Goal: Browse casually: Explore the website without a specific task or goal

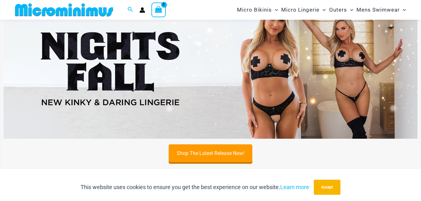
scroll to position [59, 0]
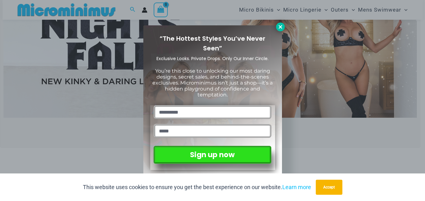
click at [277, 28] on button at bounding box center [280, 27] width 9 height 9
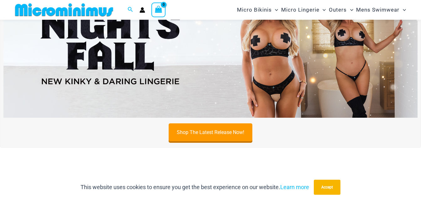
click at [225, 64] on img at bounding box center [210, 47] width 414 height 141
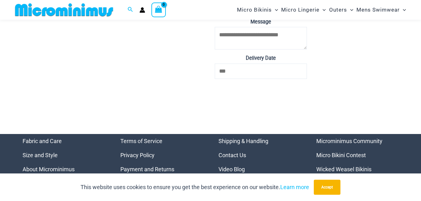
scroll to position [2030, 0]
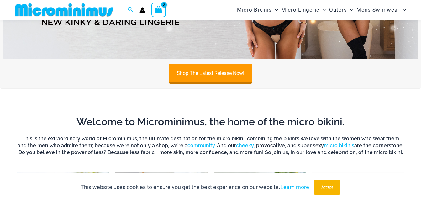
scroll to position [59, 0]
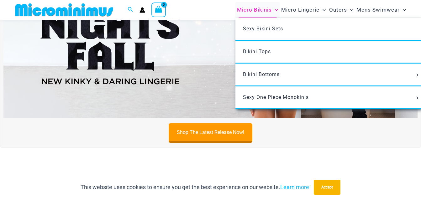
click at [262, 8] on span "Micro Bikinis" at bounding box center [254, 10] width 35 height 16
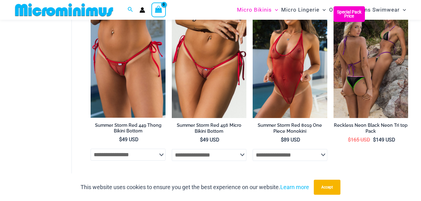
scroll to position [1535, 0]
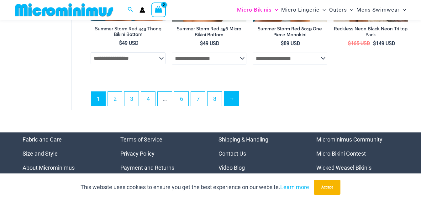
click at [234, 100] on link "→" at bounding box center [231, 98] width 15 height 15
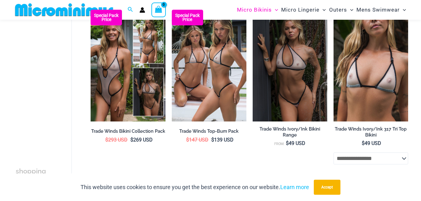
scroll to position [752, 0]
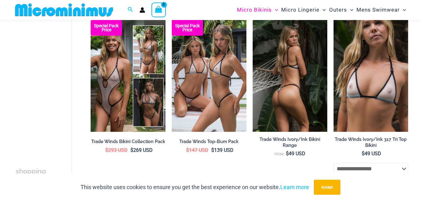
click at [269, 76] on img at bounding box center [289, 76] width 75 height 112
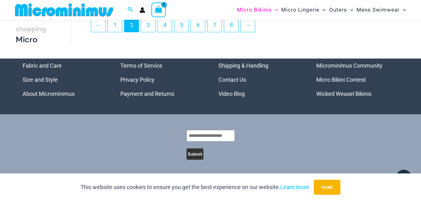
scroll to position [1468, 0]
click at [248, 28] on link "→" at bounding box center [248, 24] width 15 height 15
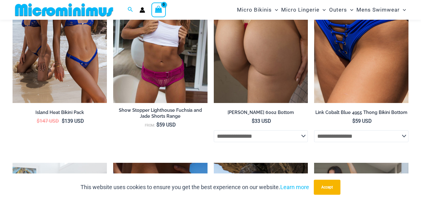
scroll to position [1529, 0]
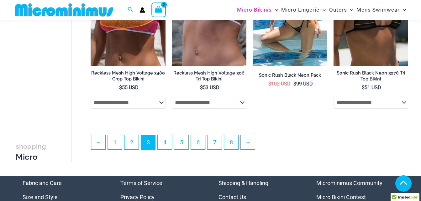
scroll to position [1409, 0]
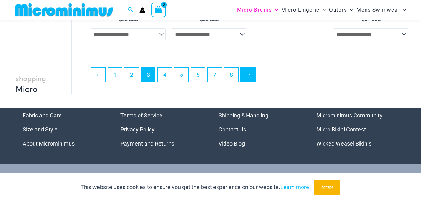
click at [250, 79] on link "→" at bounding box center [248, 74] width 15 height 15
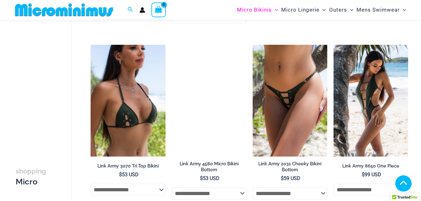
scroll to position [376, 0]
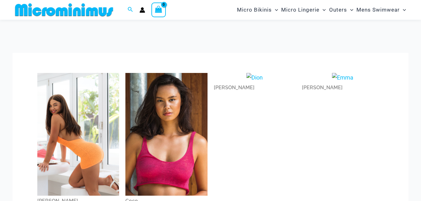
scroll to position [58, 0]
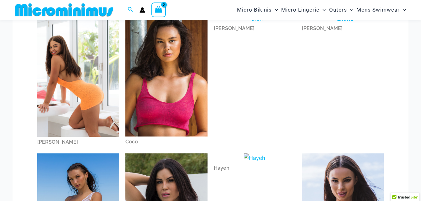
click at [188, 74] on img at bounding box center [166, 75] width 82 height 123
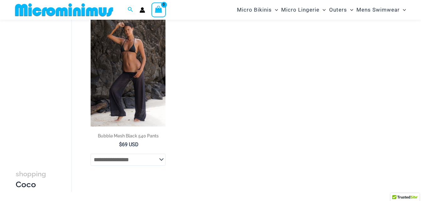
scroll to position [58, 0]
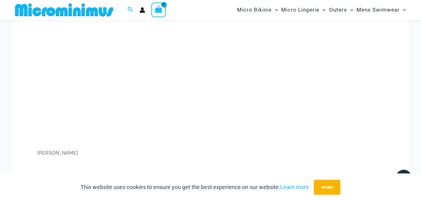
scroll to position [898, 0]
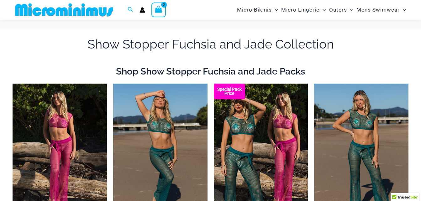
scroll to position [90, 0]
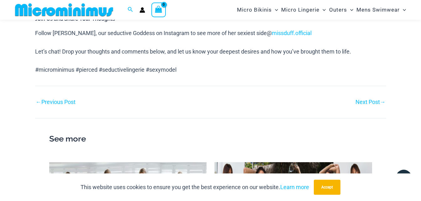
scroll to position [496, 0]
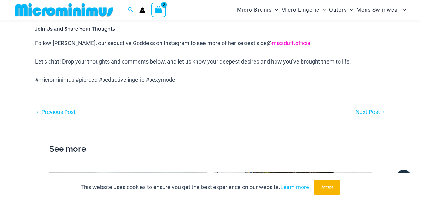
click at [272, 46] on link "missduff.official" at bounding box center [292, 43] width 40 height 7
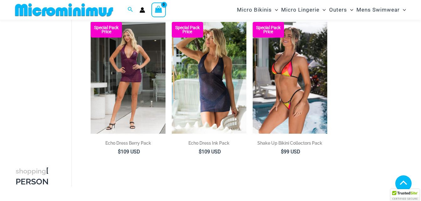
scroll to position [589, 0]
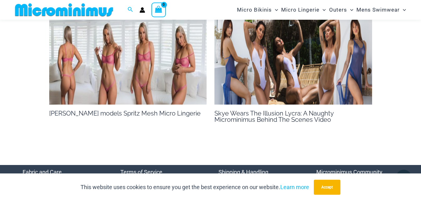
scroll to position [990, 0]
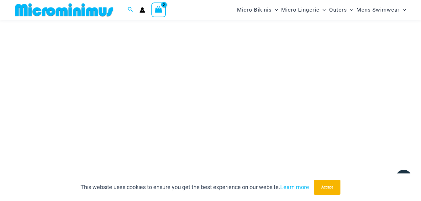
scroll to position [120, 0]
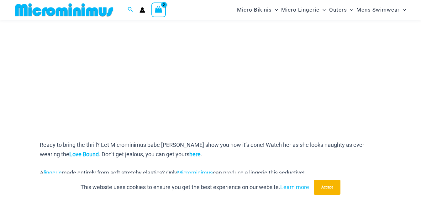
scroll to position [182, 0]
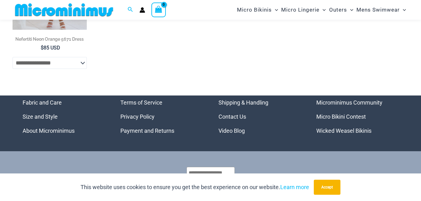
scroll to position [215, 0]
